Goal: Information Seeking & Learning: Learn about a topic

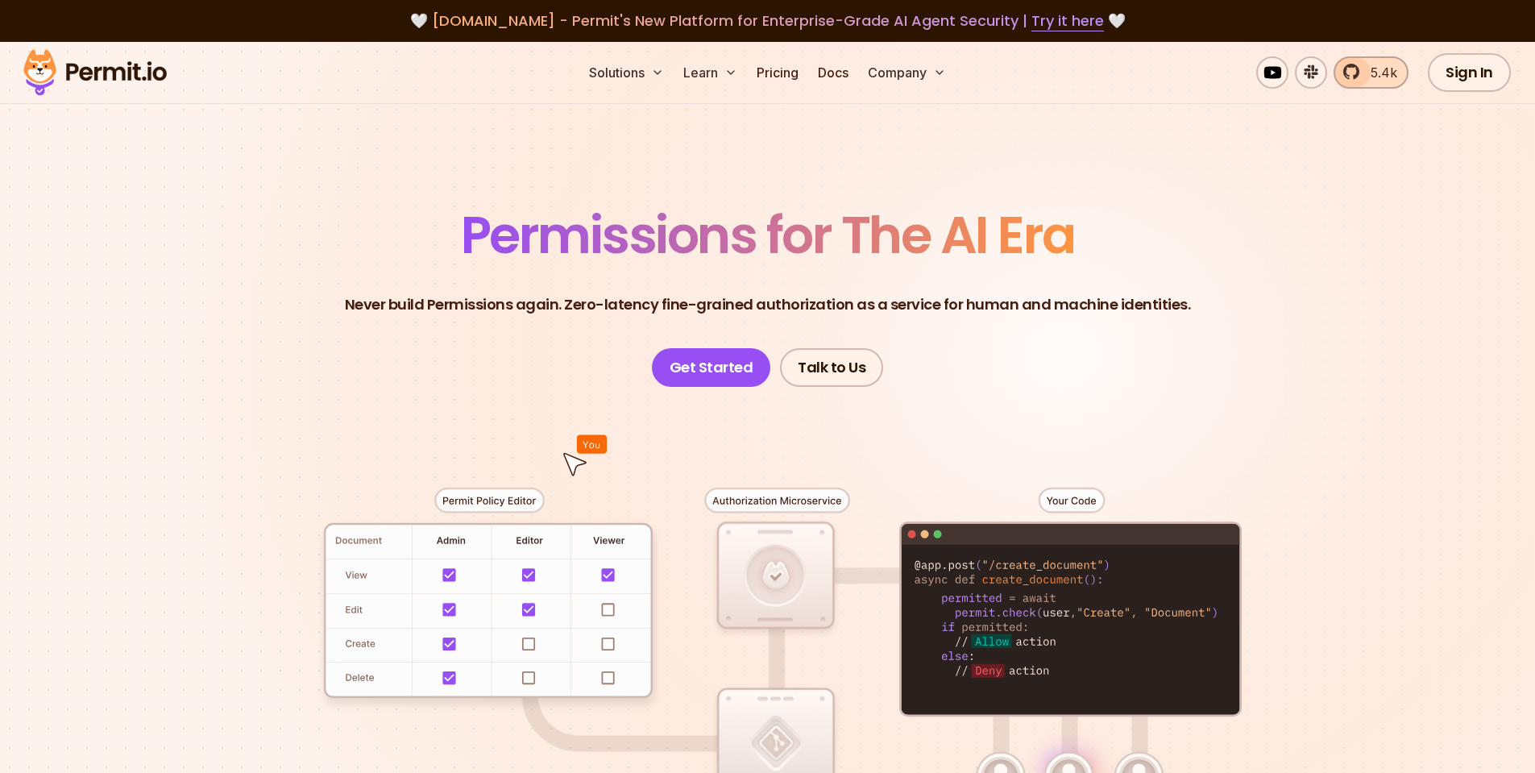
click at [1376, 72] on span "5.4k" at bounding box center [1379, 72] width 36 height 19
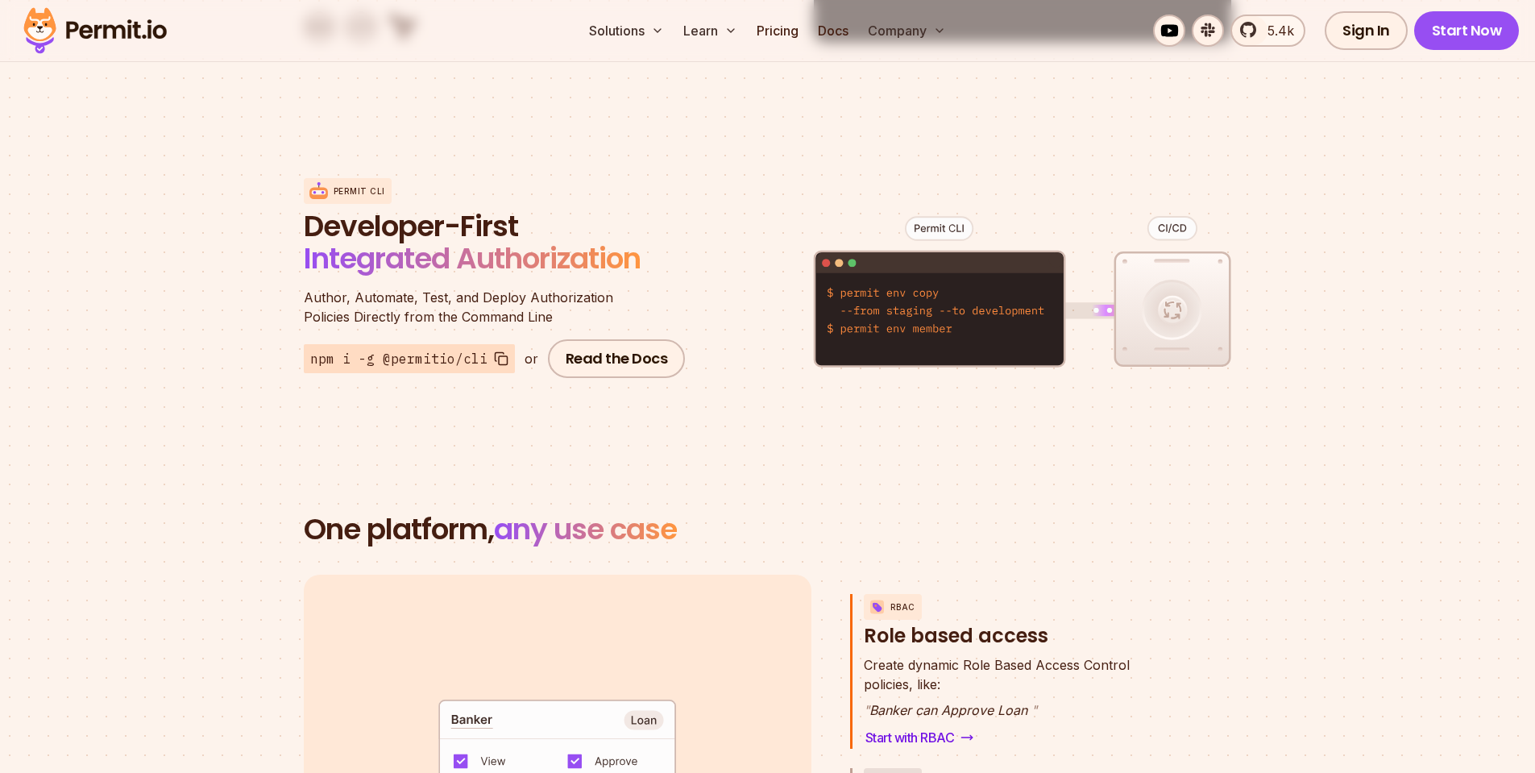
scroll to position [2465, 0]
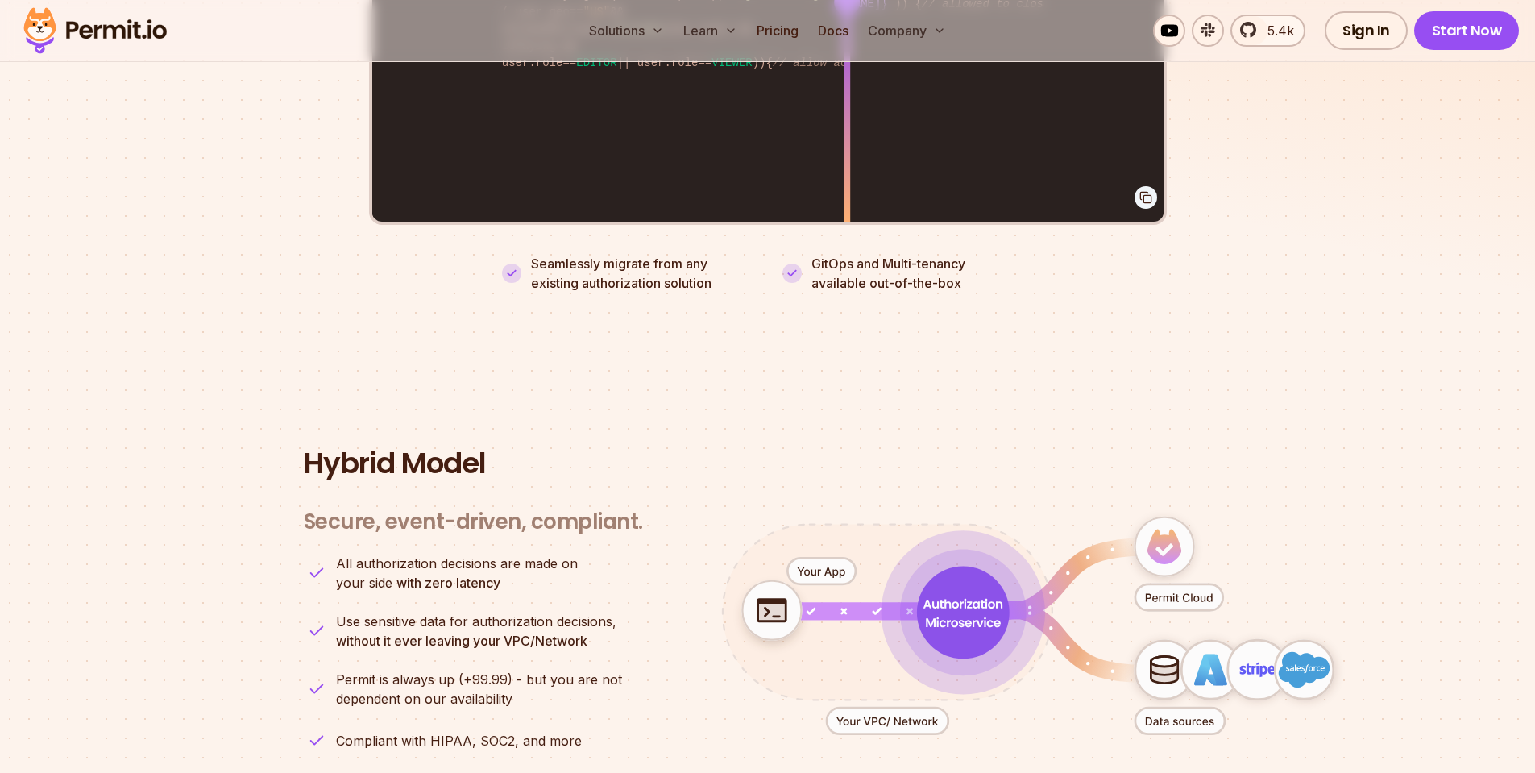
scroll to position [3335, 0]
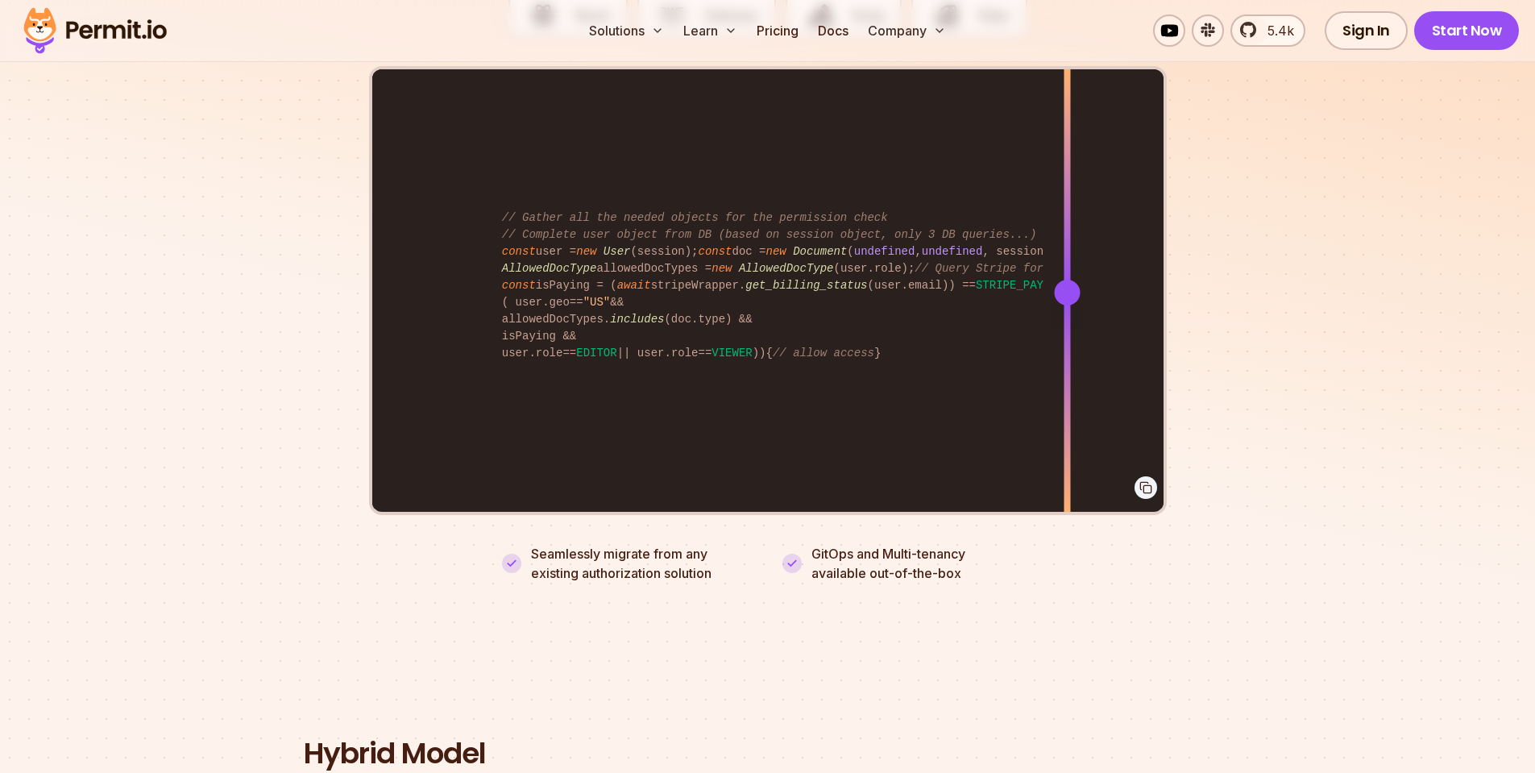
drag, startPoint x: 852, startPoint y: 284, endPoint x: 1067, endPoint y: 281, distance: 215.1
click at [1067, 281] on div at bounding box center [1067, 293] width 26 height 26
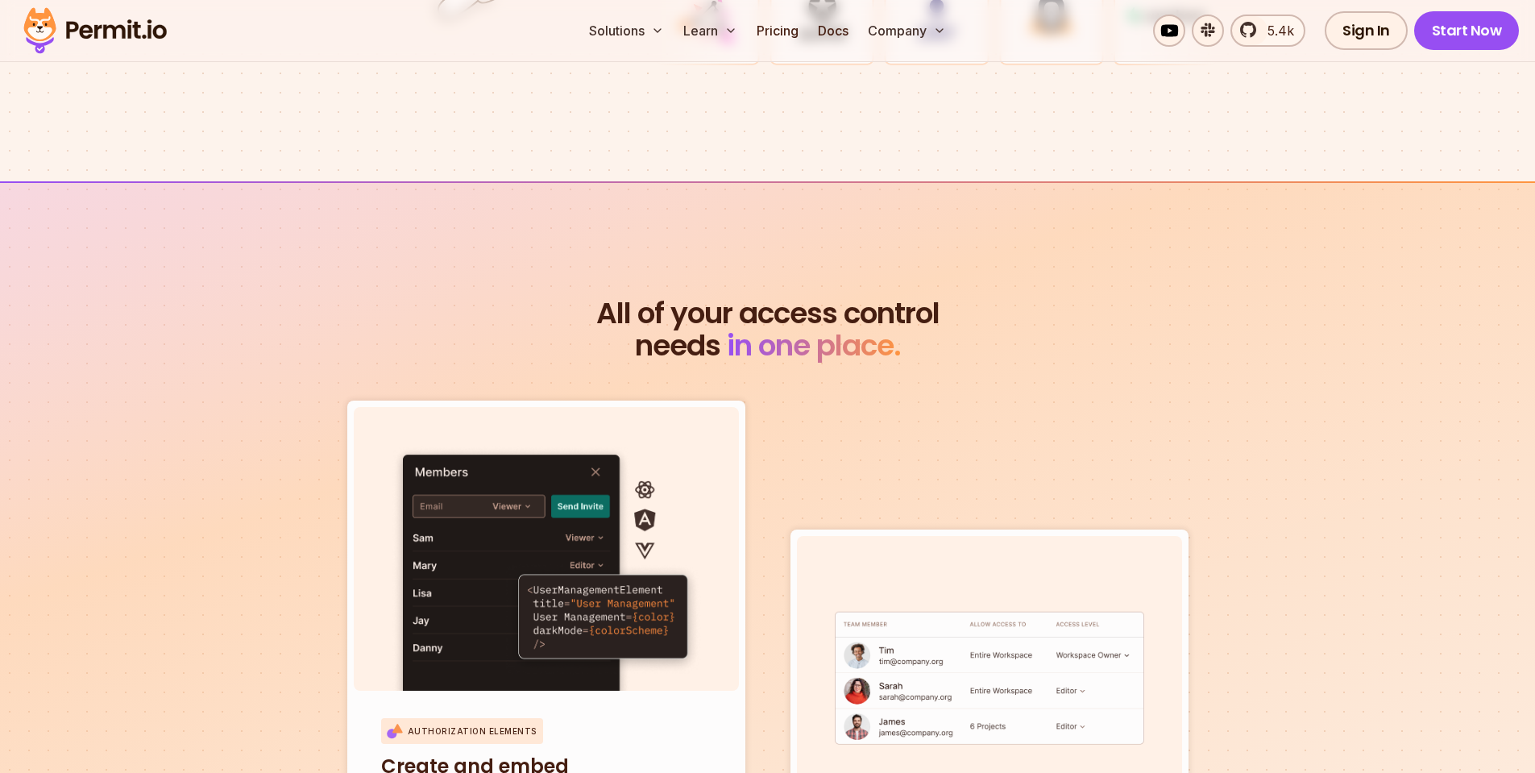
scroll to position [4966, 0]
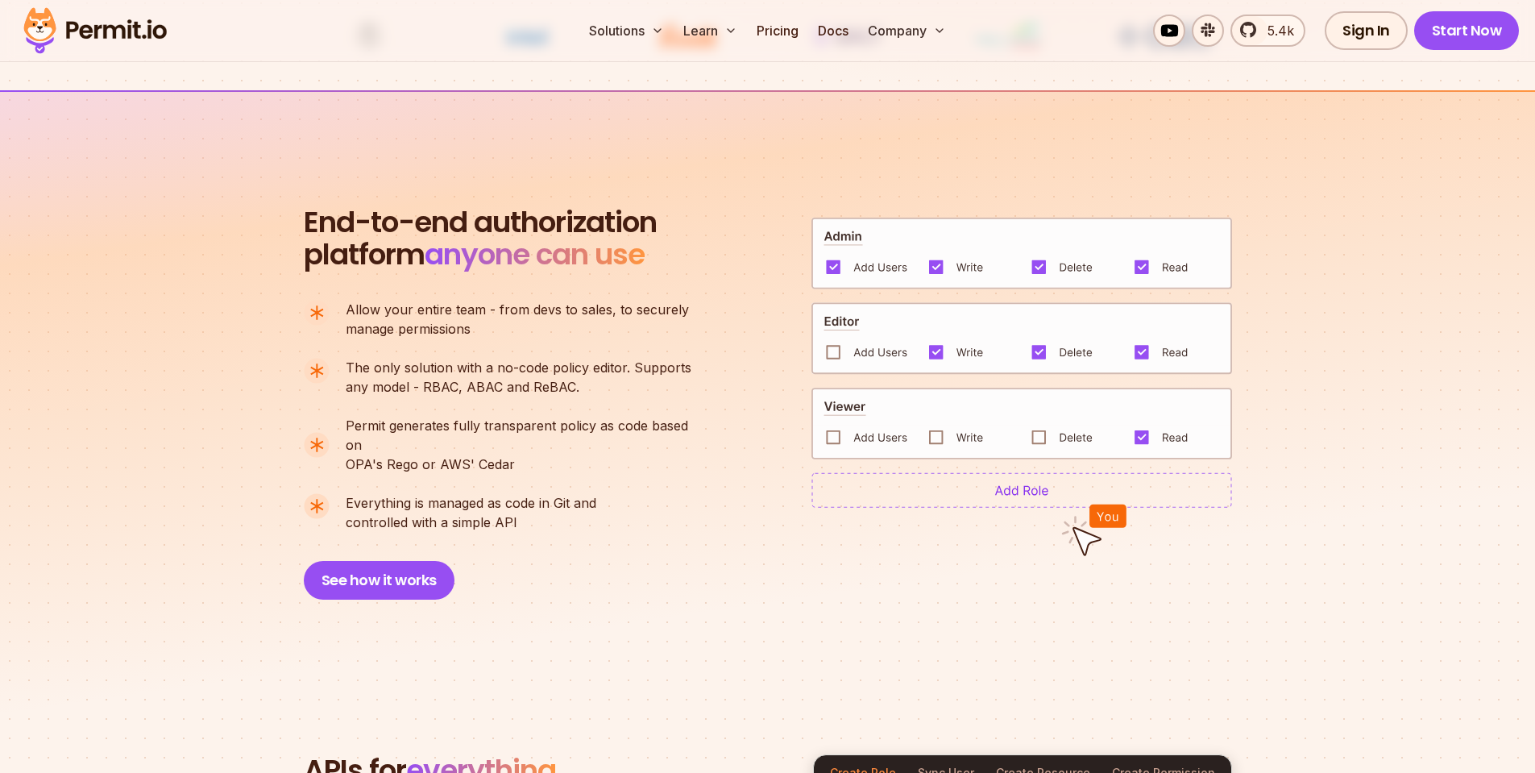
scroll to position [2089, 0]
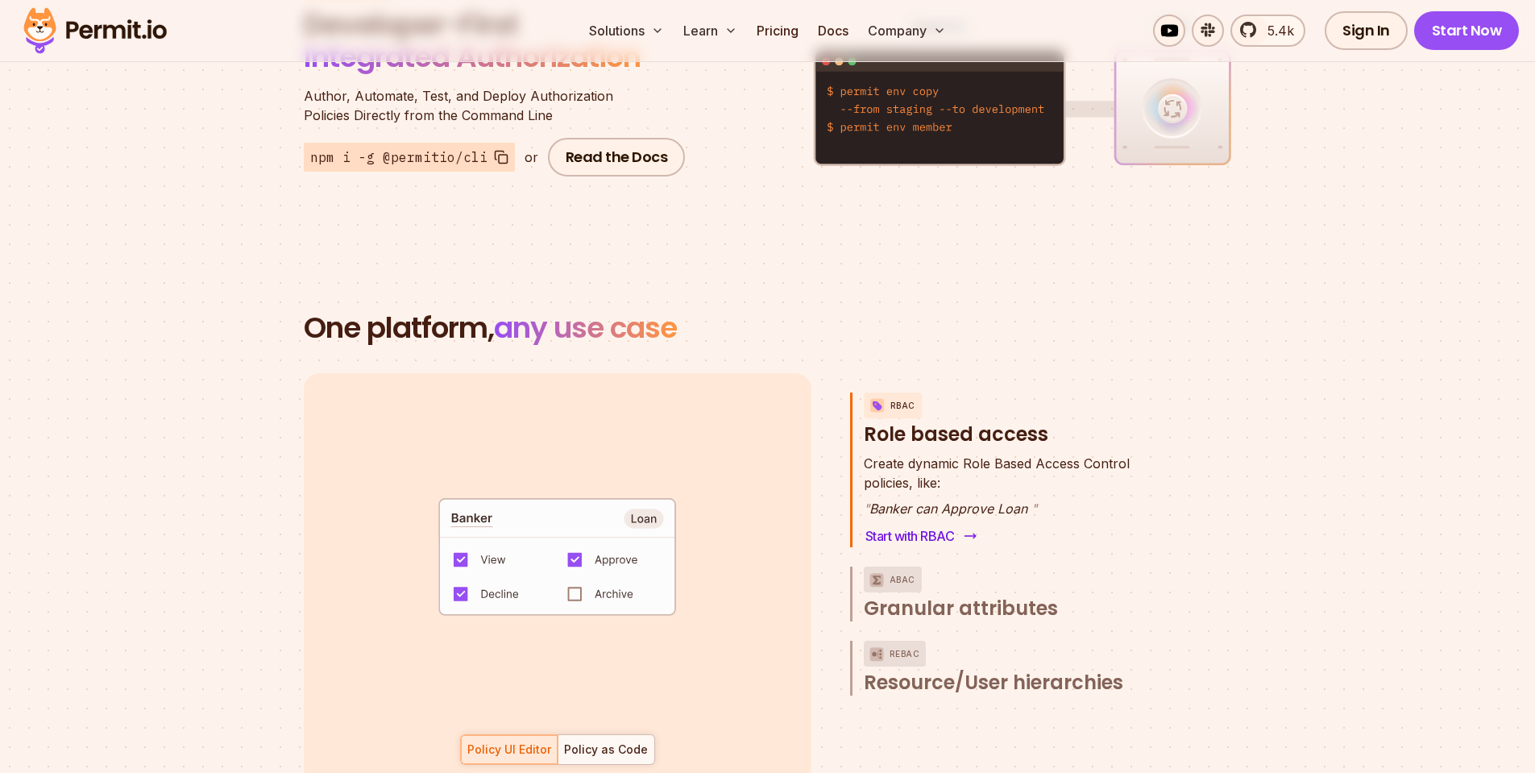
click at [937, 524] on link "Start with RBAC" at bounding box center [920, 535] width 112 height 23
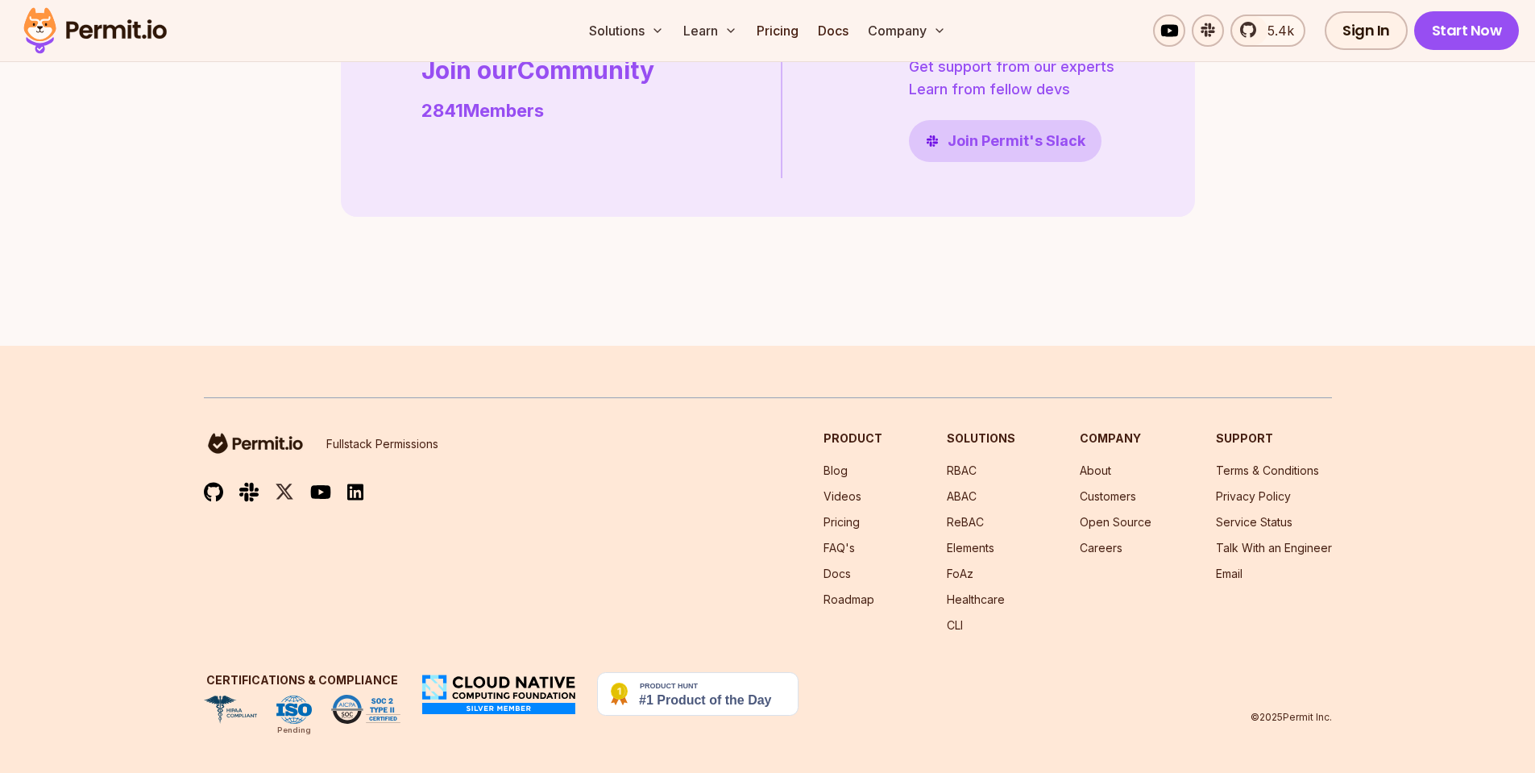
scroll to position [4655, 0]
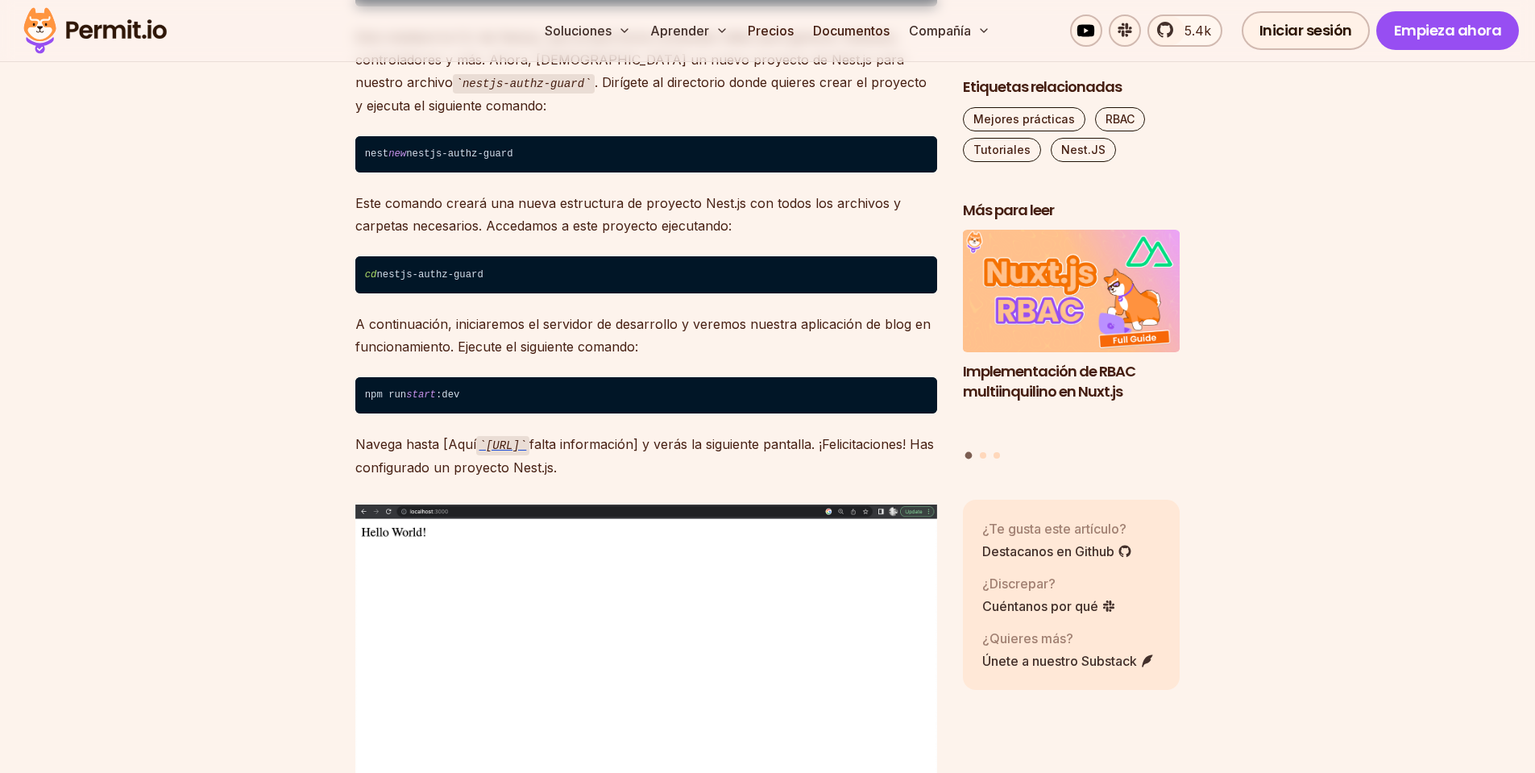
scroll to position [1763, 0]
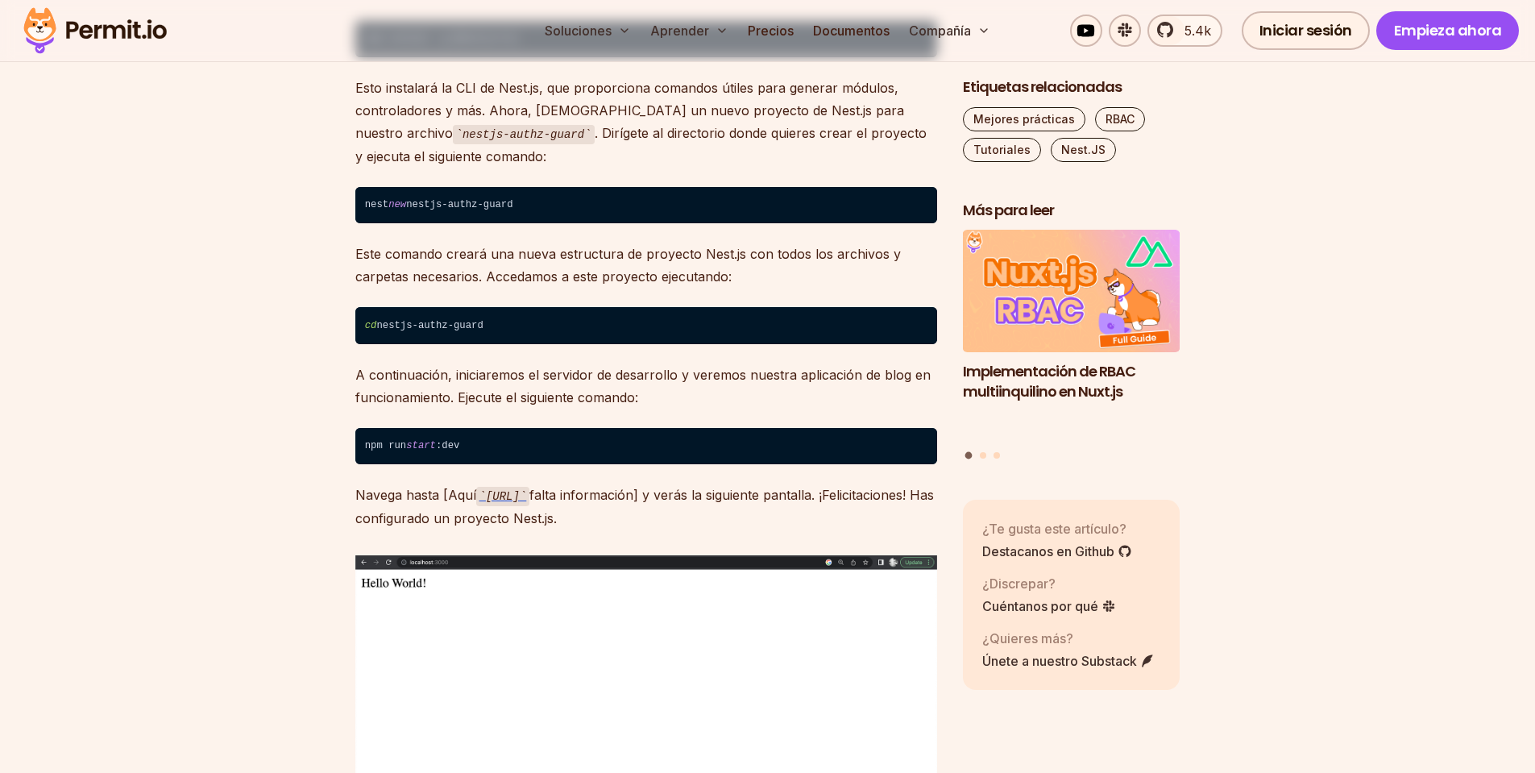
drag, startPoint x: 679, startPoint y: 309, endPoint x: 621, endPoint y: 396, distance: 103.9
click at [699, 408] on p "A continuación, iniciaremos el servidor de desarrollo y veremos nuestra aplicac…" at bounding box center [646, 385] width 582 height 45
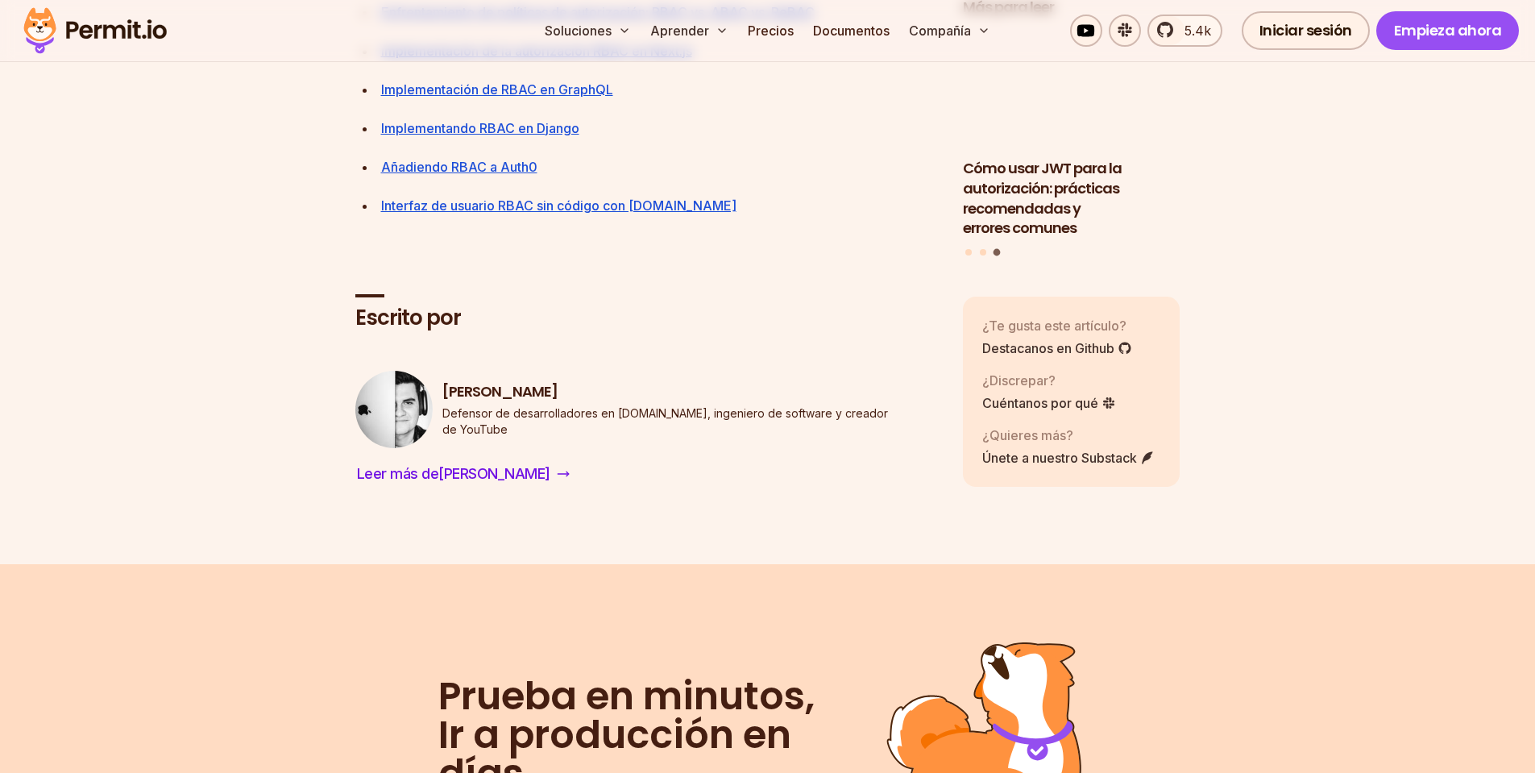
scroll to position [15394, 0]
